Goal: Task Accomplishment & Management: Use online tool/utility

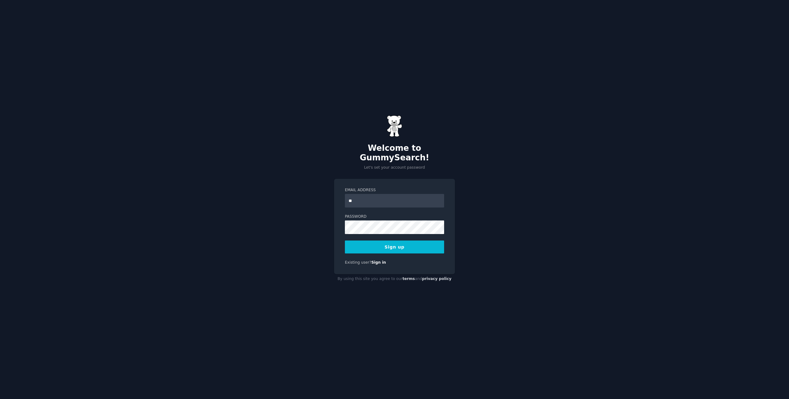
type input "*"
type input "**********"
click at [409, 243] on button "Sign up" at bounding box center [394, 246] width 99 height 13
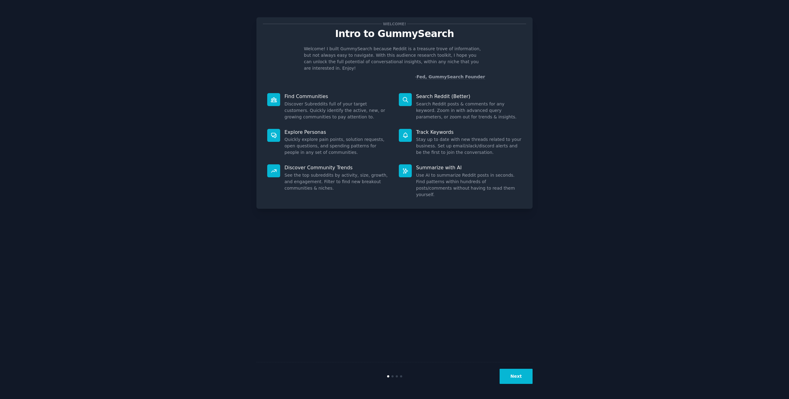
click at [306, 103] on dd "Discover Subreddits full of your target customers. Quickly identify the active,…" at bounding box center [338, 110] width 106 height 19
click at [515, 374] on button "Next" at bounding box center [516, 376] width 33 height 15
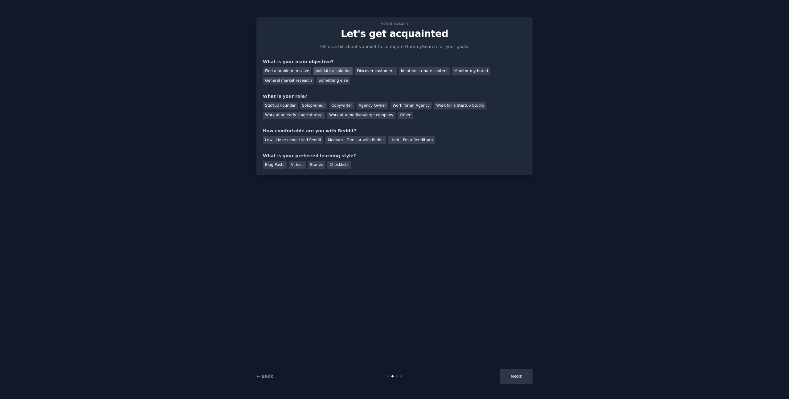
click at [331, 71] on div "Validate a solution" at bounding box center [333, 71] width 39 height 8
click at [311, 106] on div "Solopreneur" at bounding box center [313, 106] width 27 height 8
click at [341, 140] on div "Medium - Familiar with Reddit" at bounding box center [356, 140] width 60 height 8
click at [295, 165] on div "Videos" at bounding box center [297, 165] width 17 height 8
click at [517, 379] on button "Next" at bounding box center [516, 376] width 33 height 15
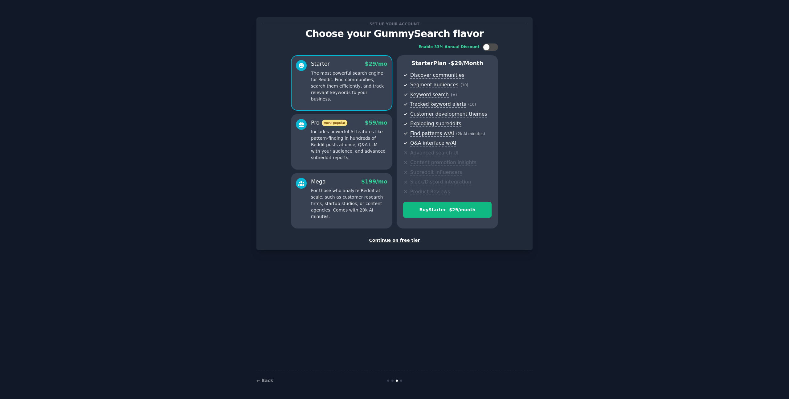
click at [333, 143] on p "Includes powerful AI features like pattern-finding in hundreds of Reddit posts …" at bounding box center [349, 145] width 76 height 32
click at [352, 87] on p "The most powerful search engine for Reddit. Find communities, search them effic…" at bounding box center [349, 86] width 76 height 32
click at [395, 238] on div "Continue on free tier" at bounding box center [394, 240] width 263 height 6
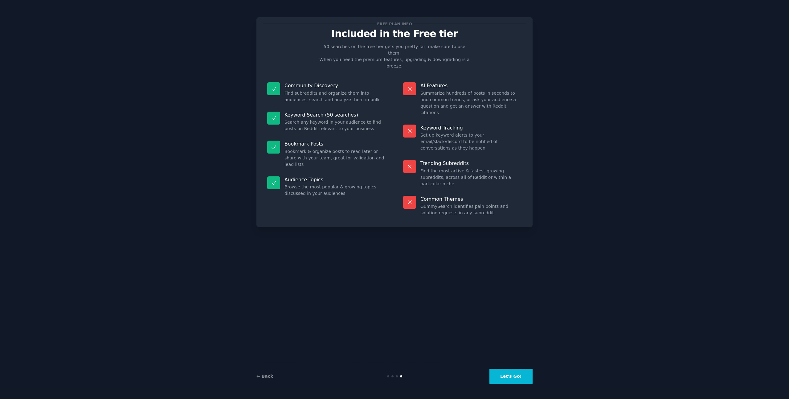
click at [509, 374] on button "Let's Go!" at bounding box center [511, 376] width 43 height 15
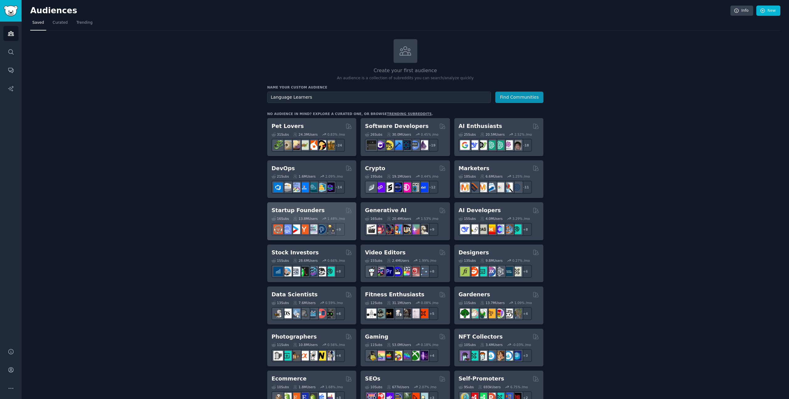
type input "Language Learners"
click at [495, 92] on button "Find Communities" at bounding box center [519, 97] width 48 height 11
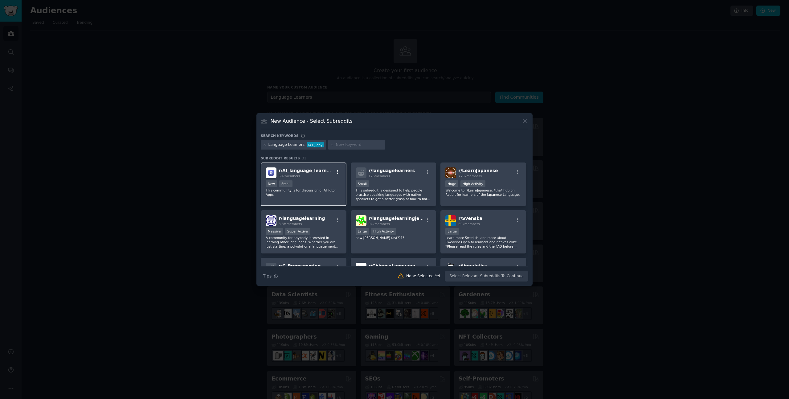
click at [338, 173] on icon "button" at bounding box center [338, 172] width 6 height 6
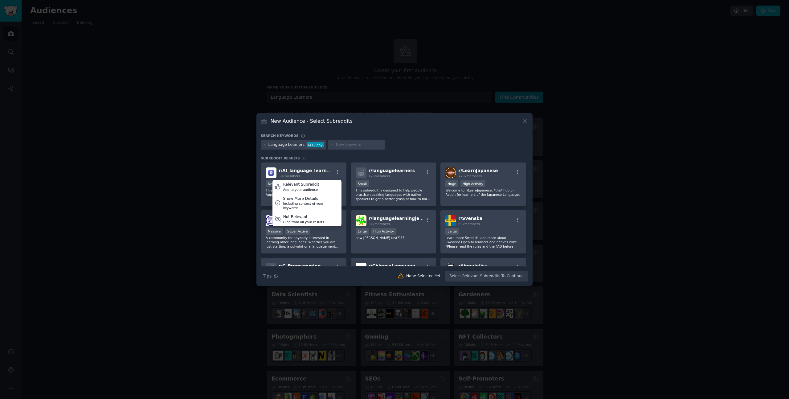
click at [358, 158] on h3 "Subreddit Results 31" at bounding box center [395, 158] width 268 height 4
click at [301, 184] on div "New Small" at bounding box center [304, 184] width 76 height 8
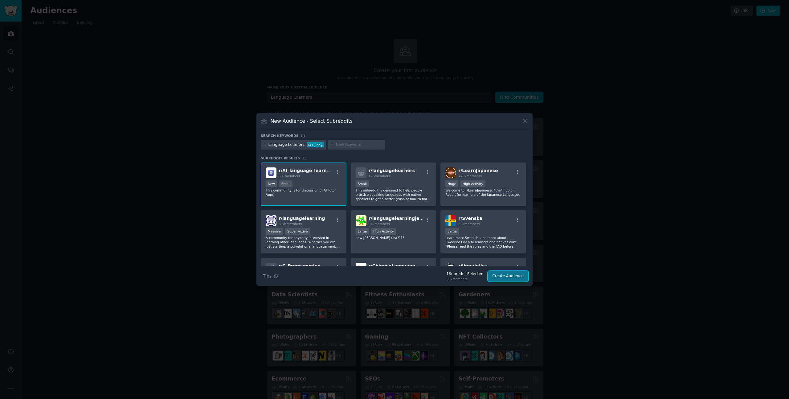
click at [514, 278] on button "Create Audience" at bounding box center [508, 276] width 41 height 10
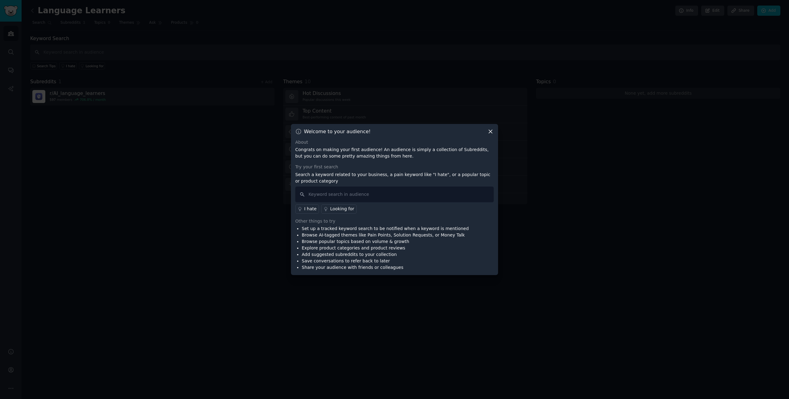
click at [491, 131] on icon at bounding box center [490, 131] width 6 height 6
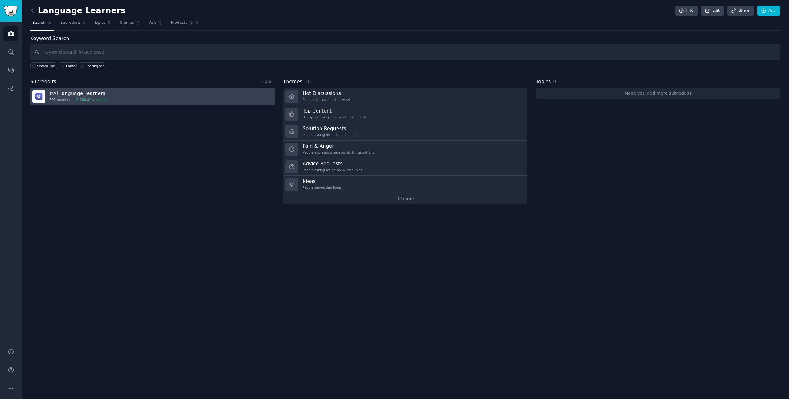
click at [76, 94] on h3 "r/ AI_language_learners" at bounding box center [78, 93] width 56 height 6
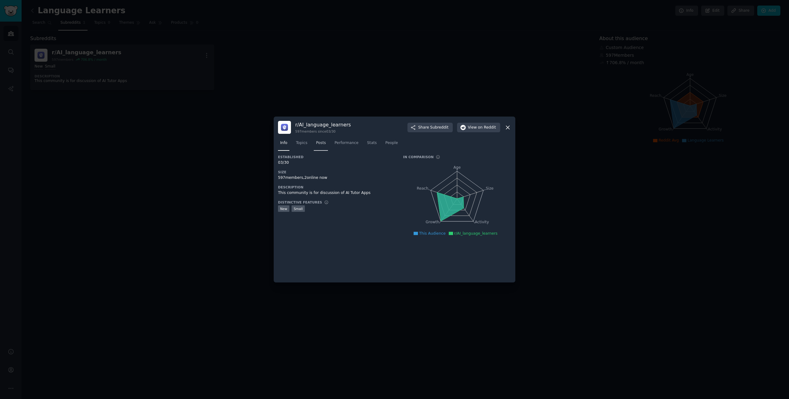
click at [322, 144] on span "Posts" at bounding box center [321, 143] width 10 height 6
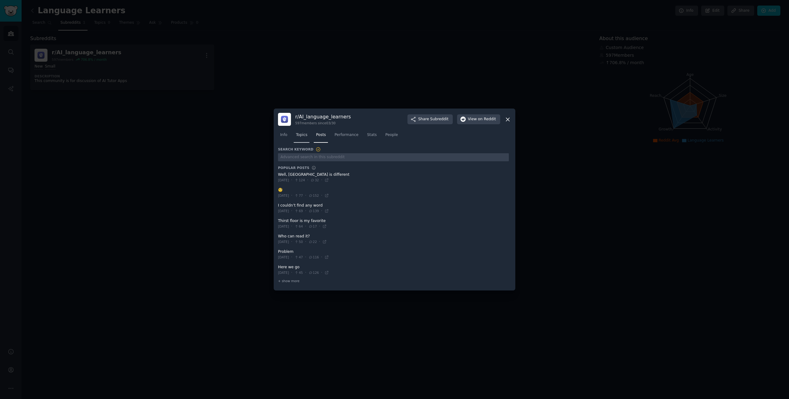
click at [302, 133] on span "Topics" at bounding box center [301, 135] width 11 height 6
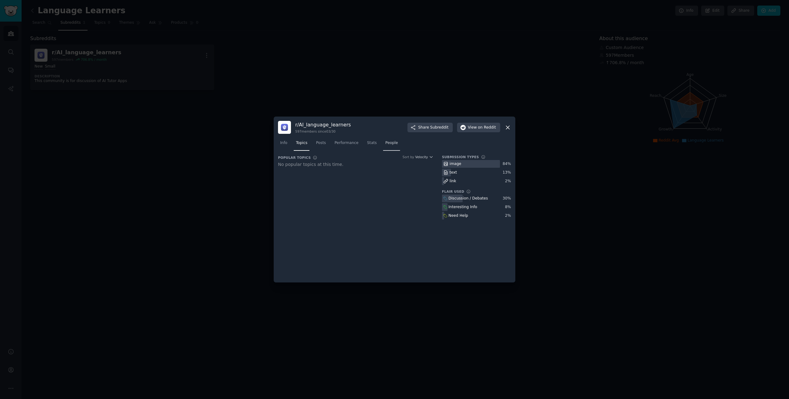
click at [388, 140] on link "People" at bounding box center [391, 144] width 17 height 13
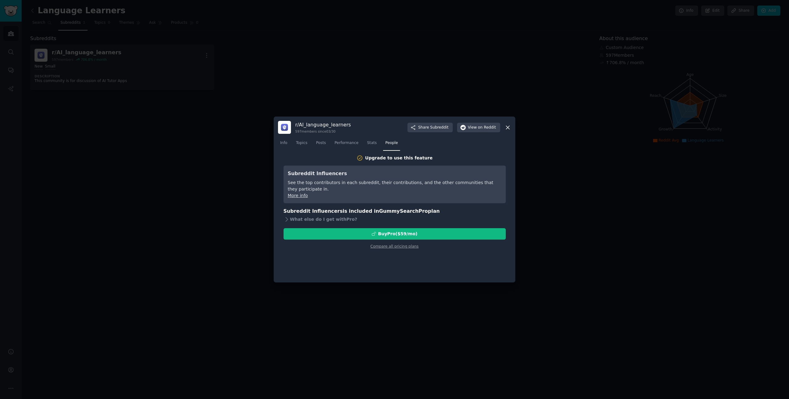
click at [508, 127] on icon at bounding box center [507, 127] width 3 height 3
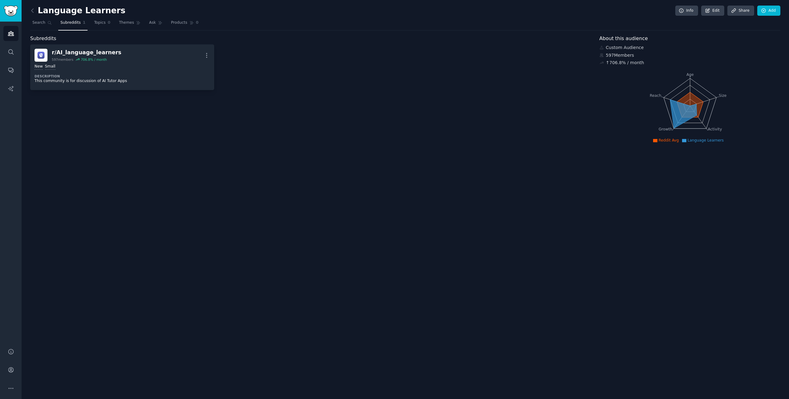
click at [143, 159] on div "Language Learners Info Edit Share Add Search Subreddits 1 Topics 0 Themes Ask P…" at bounding box center [406, 199] width 768 height 399
click at [257, 143] on div "Subreddits r/ AI_language_learners 597 members 706.8 % / month More New Small D…" at bounding box center [310, 90] width 561 height 110
